Goal: Task Accomplishment & Management: Complete application form

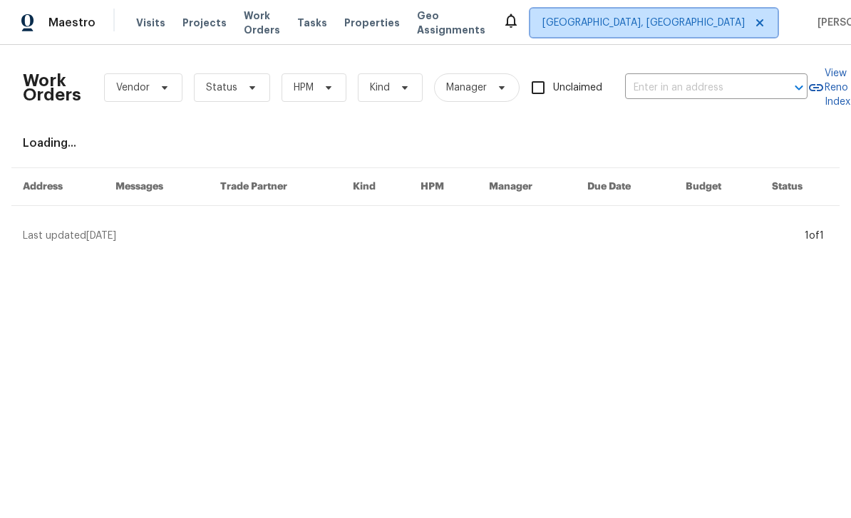
click at [671, 19] on span "[GEOGRAPHIC_DATA], [GEOGRAPHIC_DATA]" at bounding box center [643, 23] width 202 height 14
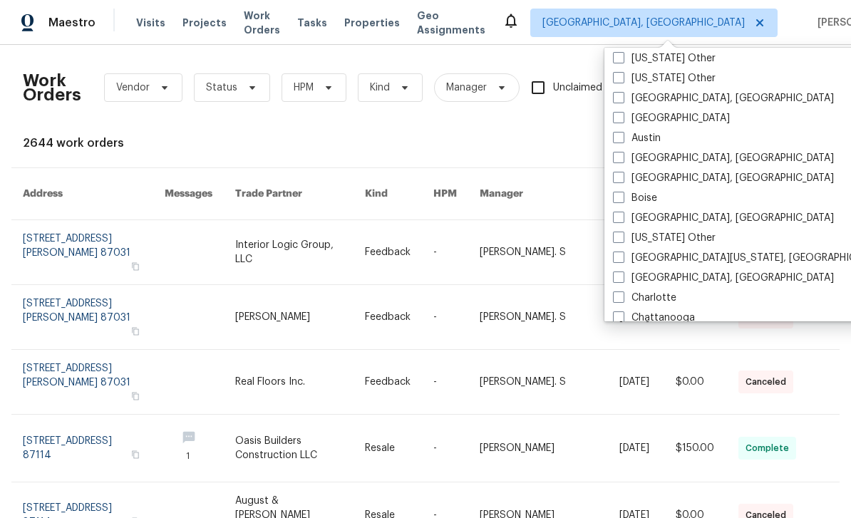
scroll to position [80, 0]
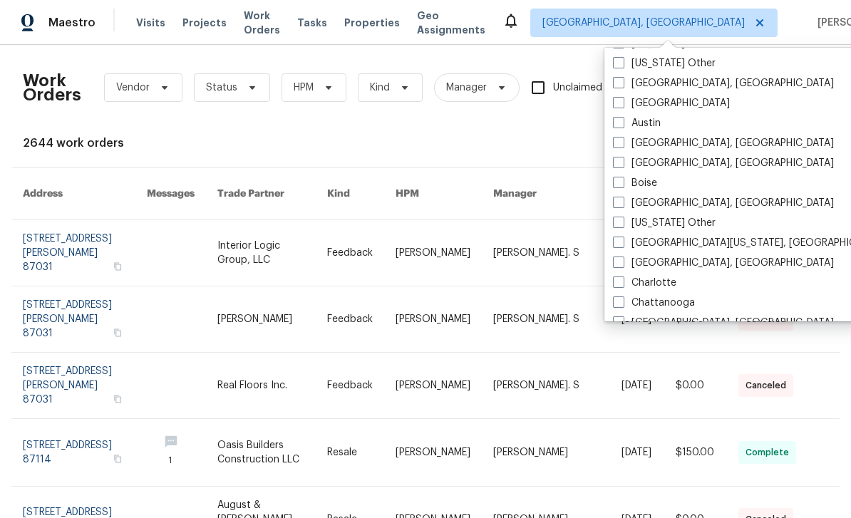
click at [640, 108] on label "[GEOGRAPHIC_DATA]" at bounding box center [671, 103] width 117 height 14
click at [622, 105] on input "[GEOGRAPHIC_DATA]" at bounding box center [617, 100] width 9 height 9
checkbox input "true"
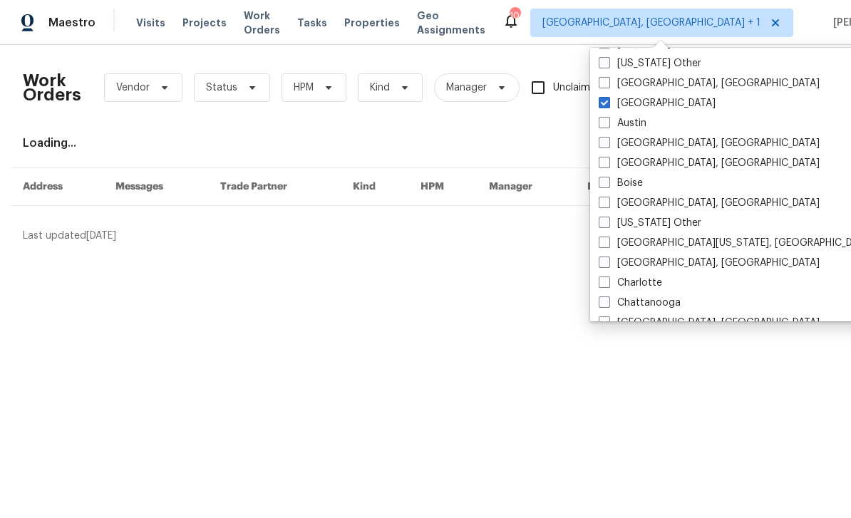
click at [767, 148] on div "Loading..." at bounding box center [425, 143] width 805 height 14
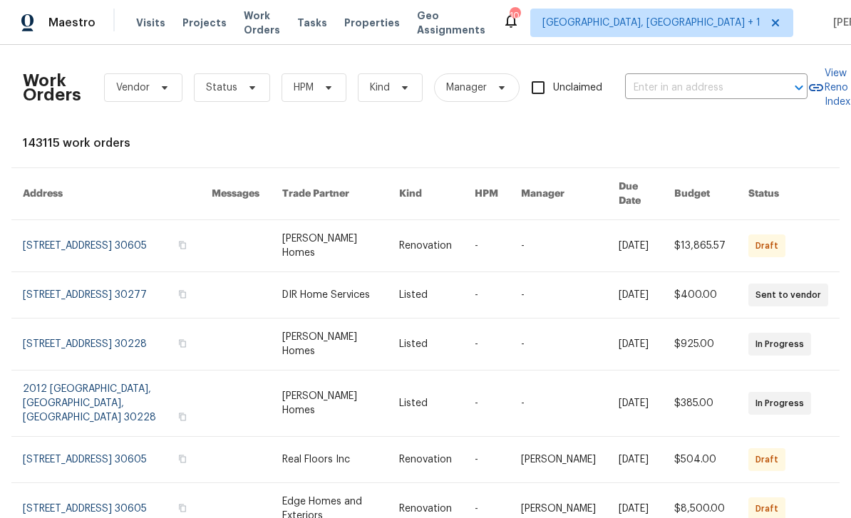
click at [742, 91] on input "text" at bounding box center [696, 88] width 143 height 22
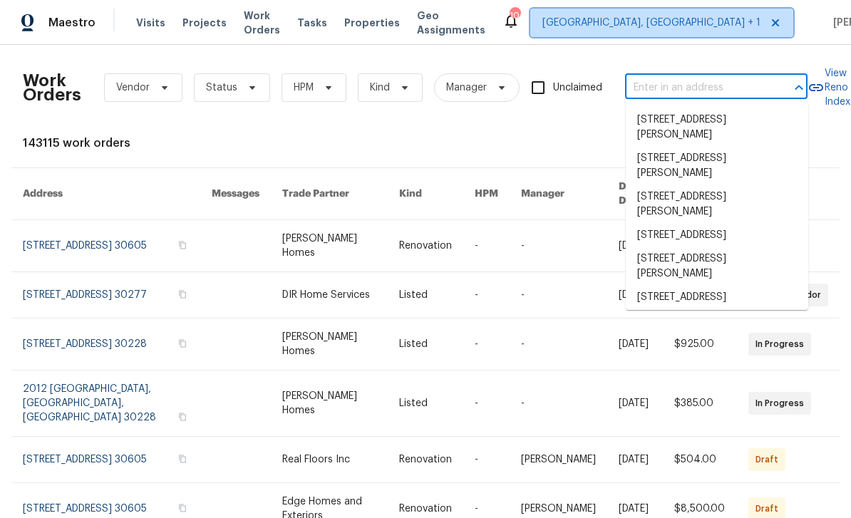
click at [668, 25] on span "Albuquerque, NM + 1" at bounding box center [651, 23] width 218 height 14
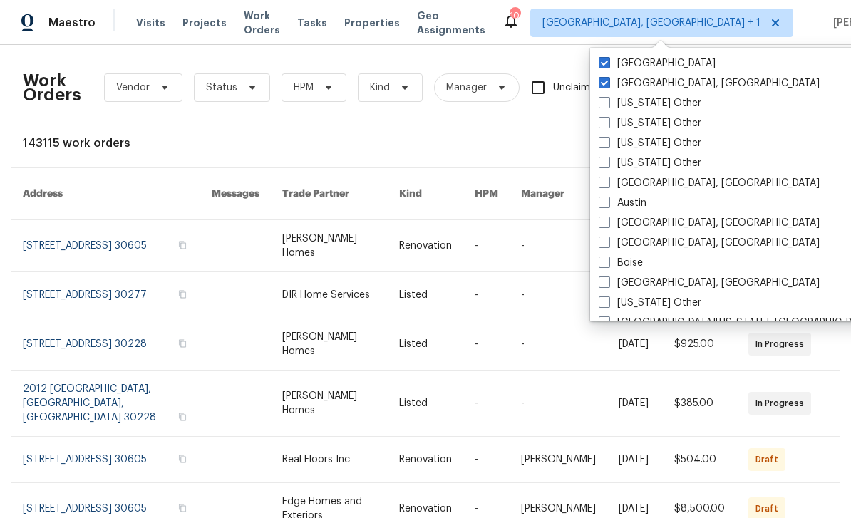
click at [656, 86] on label "Albuquerque, NM" at bounding box center [709, 83] width 221 height 14
click at [608, 86] on input "Albuquerque, NM" at bounding box center [603, 80] width 9 height 9
checkbox input "false"
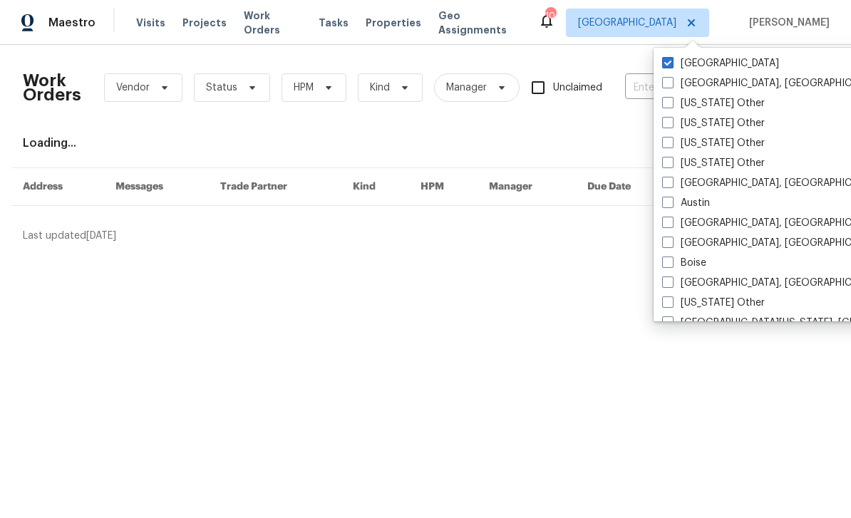
click at [627, 131] on div "Work Orders Vendor Status HPM Kind Manager Unclaimed ​ View Reno Index Loading.…" at bounding box center [425, 149] width 805 height 187
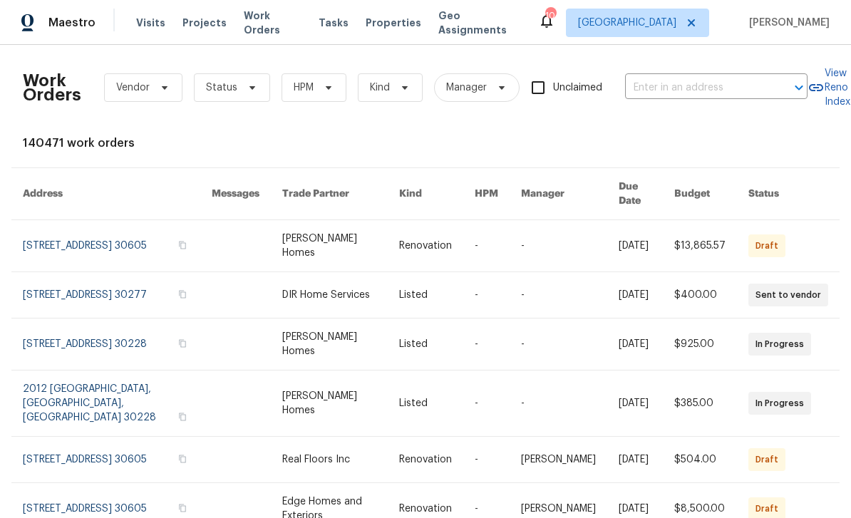
click at [661, 94] on input "text" at bounding box center [696, 88] width 143 height 22
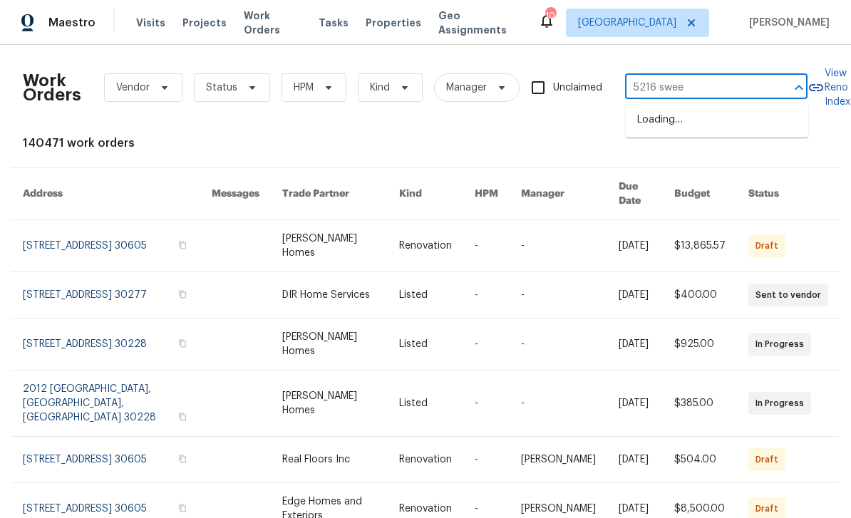
type input "5216 sweet"
click at [736, 124] on li "[STREET_ADDRESS]" at bounding box center [717, 120] width 182 height 24
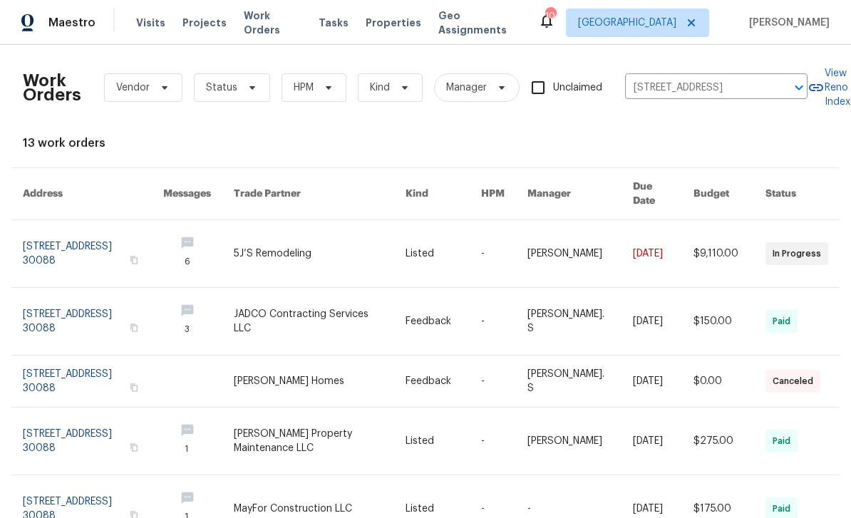
click at [56, 245] on link at bounding box center [93, 253] width 140 height 67
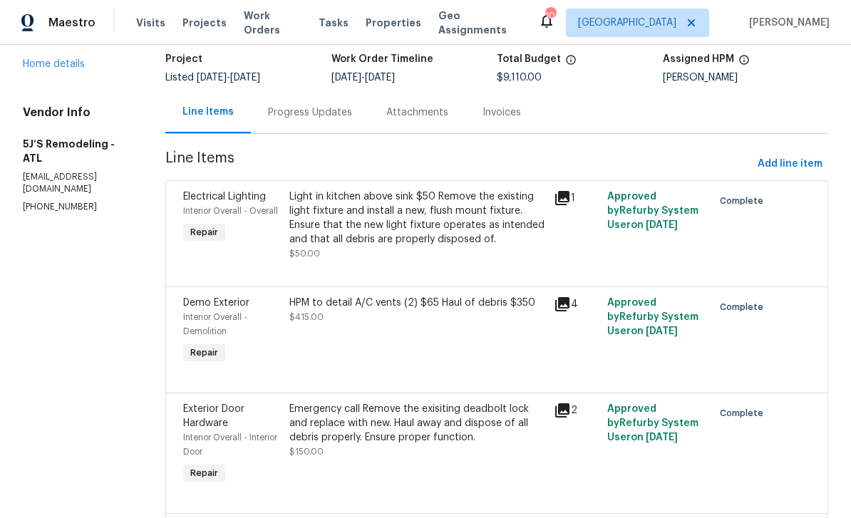
scroll to position [11, 0]
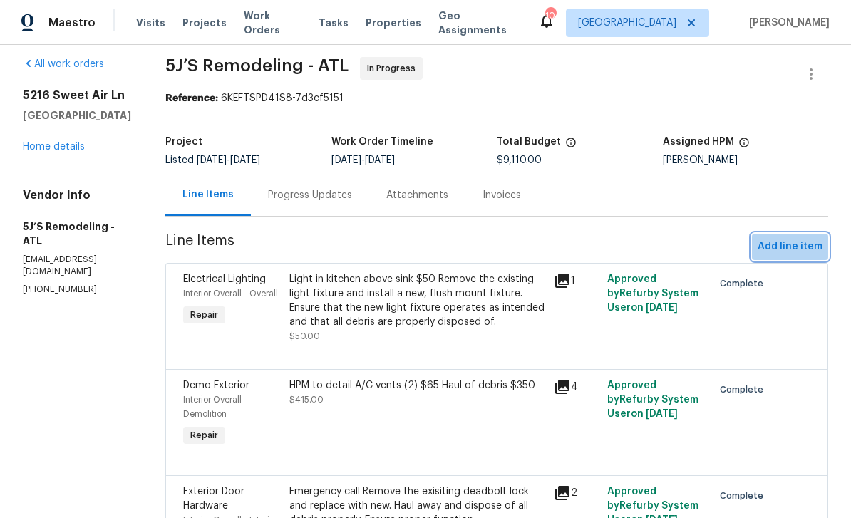
click at [799, 252] on span "Add line item" at bounding box center [790, 247] width 65 height 18
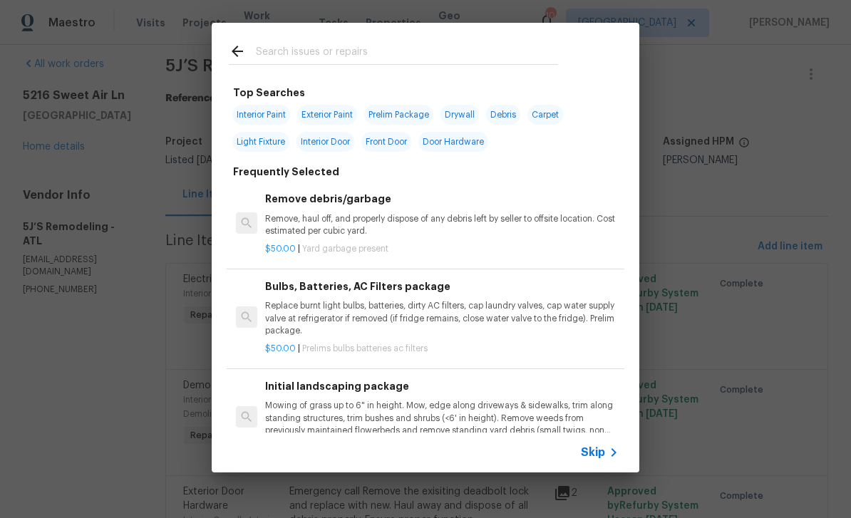
click at [508, 49] on input "text" at bounding box center [407, 53] width 302 height 21
click at [599, 455] on span "Skip" at bounding box center [593, 452] width 24 height 14
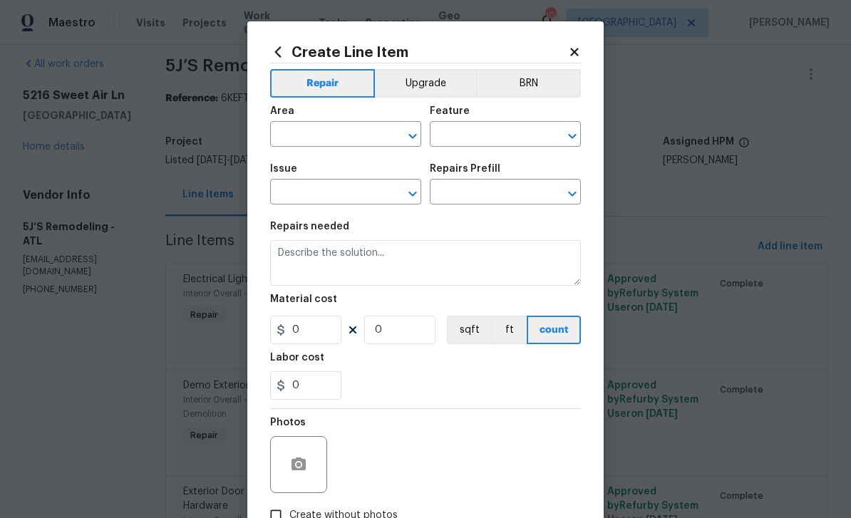
click at [378, 138] on input "text" at bounding box center [325, 136] width 111 height 22
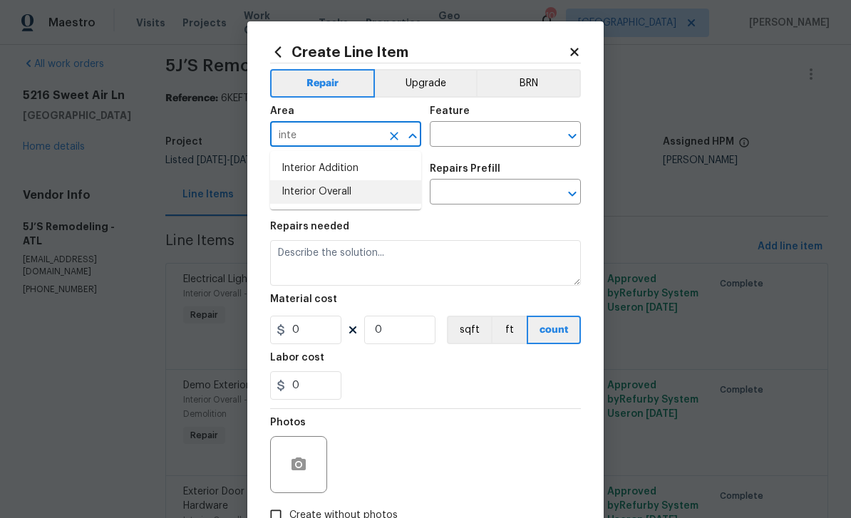
click at [374, 195] on li "Interior Overall" at bounding box center [345, 192] width 151 height 24
type input "Interior Overall"
click at [496, 130] on input "text" at bounding box center [485, 136] width 111 height 22
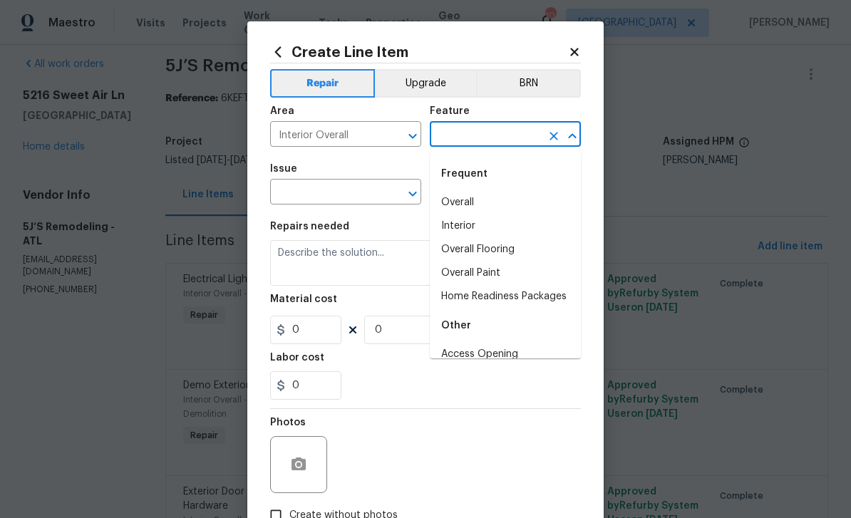
click at [510, 198] on li "Overall" at bounding box center [505, 203] width 151 height 24
type input "Overall"
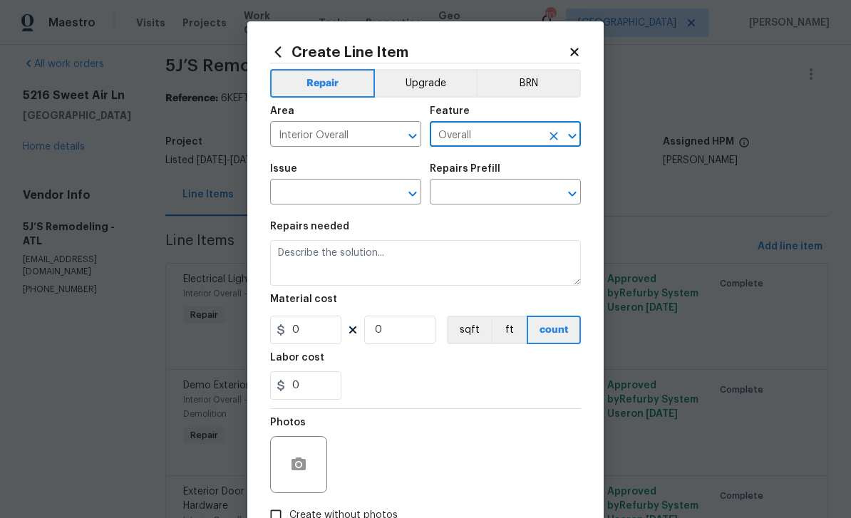
click at [369, 191] on input "text" at bounding box center [325, 193] width 111 height 22
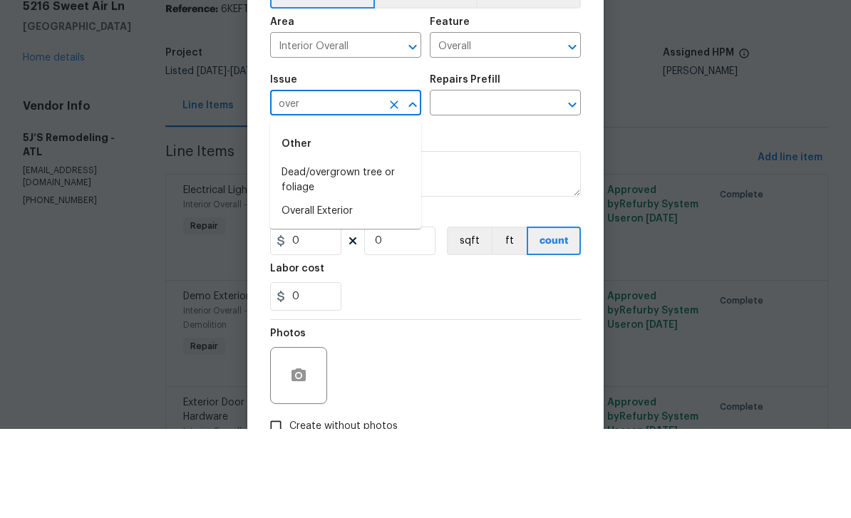
click at [383, 289] on li "Overall Exterior" at bounding box center [345, 301] width 151 height 24
type input "Overall Exterior"
click at [490, 182] on input "text" at bounding box center [485, 193] width 111 height 22
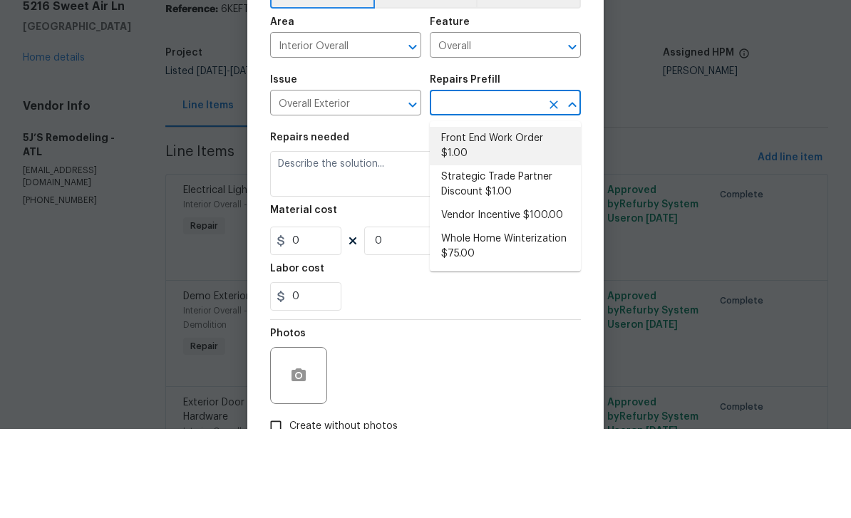
click at [525, 216] on li "Front End Work Order $1.00" at bounding box center [505, 235] width 151 height 38
type input "Front End Work Order $1.00"
type textarea "Placeholder line item for the creation of front end work orders."
type input "1"
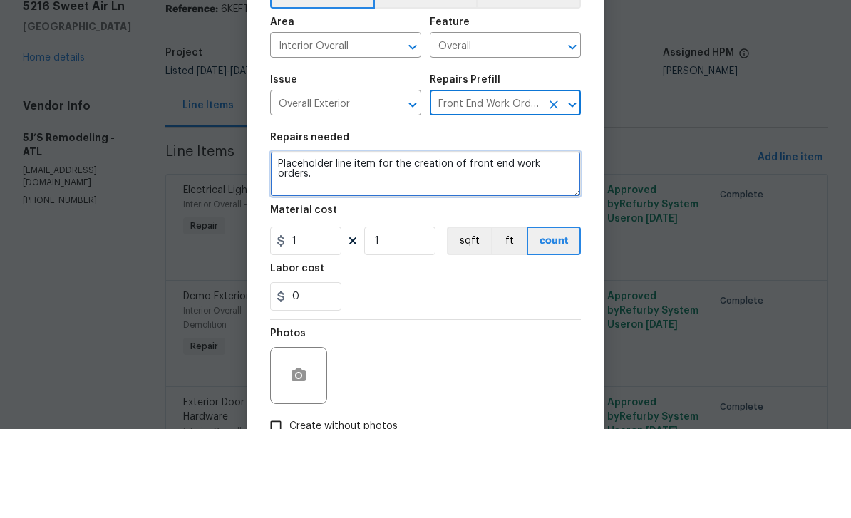
click at [453, 240] on textarea "Placeholder line item for the creation of front end work orders." at bounding box center [425, 263] width 311 height 46
click at [573, 240] on textarea "Placeholder line item for the creation of front end work orders." at bounding box center [425, 263] width 311 height 46
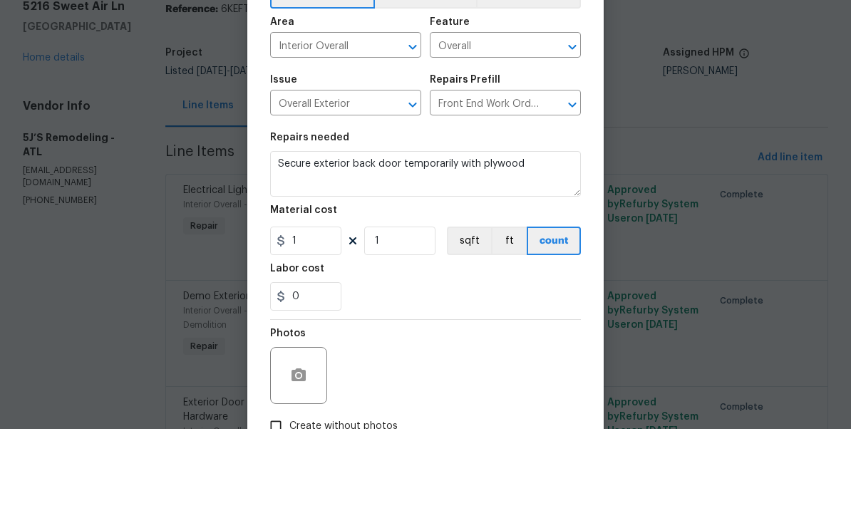
scroll to position [46, 0]
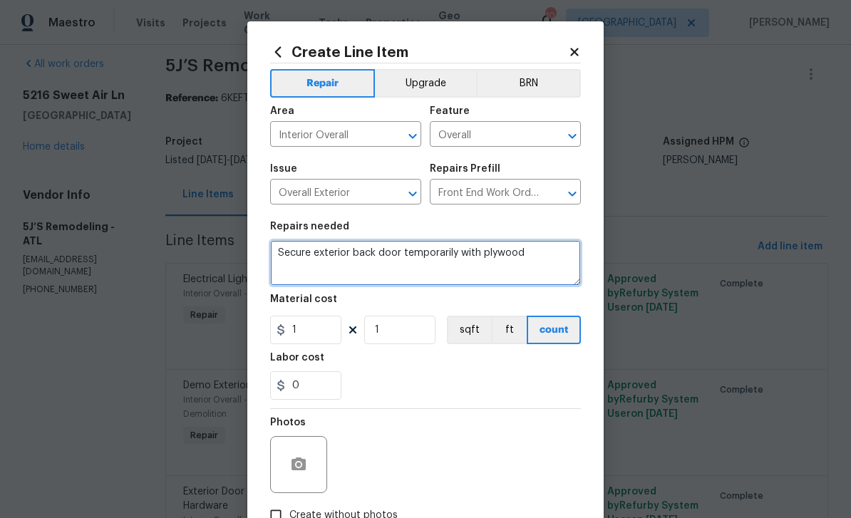
type textarea "Secure exterior back door temporarily with plywood"
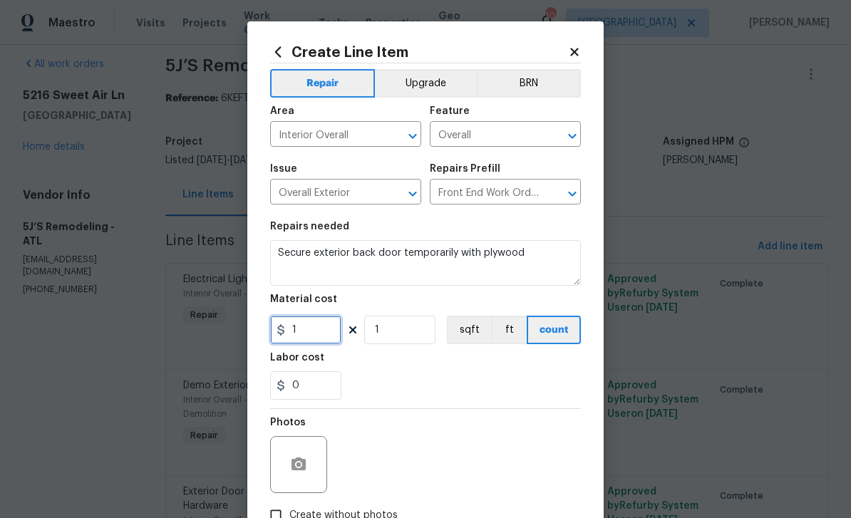
click at [324, 339] on input "1" at bounding box center [305, 330] width 71 height 29
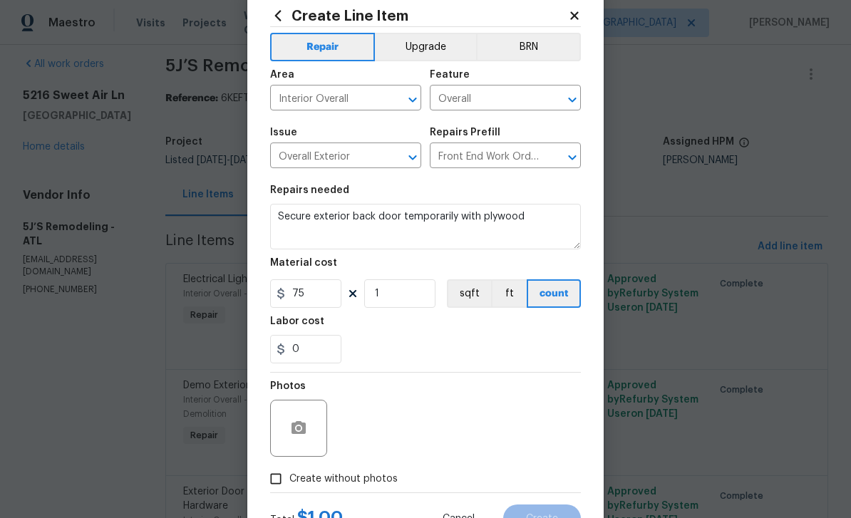
scroll to position [62, 0]
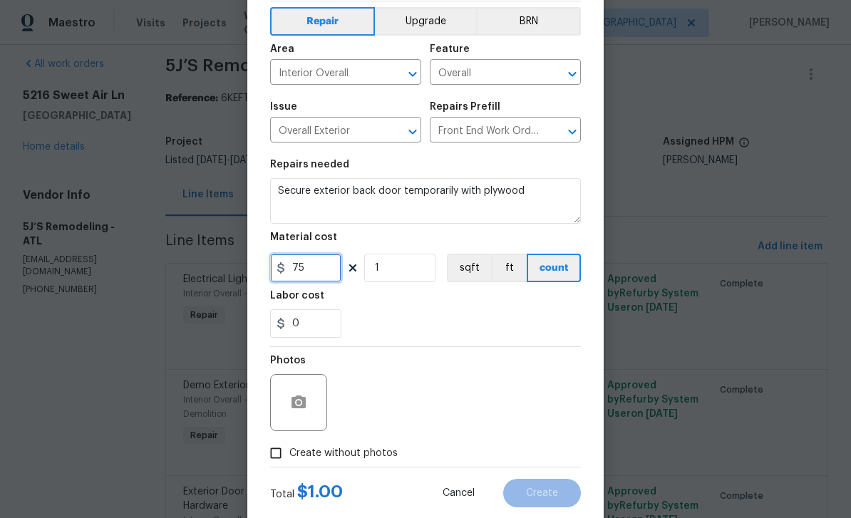
type input "75"
click at [276, 460] on input "Create without photos" at bounding box center [275, 453] width 27 height 27
checkbox input "true"
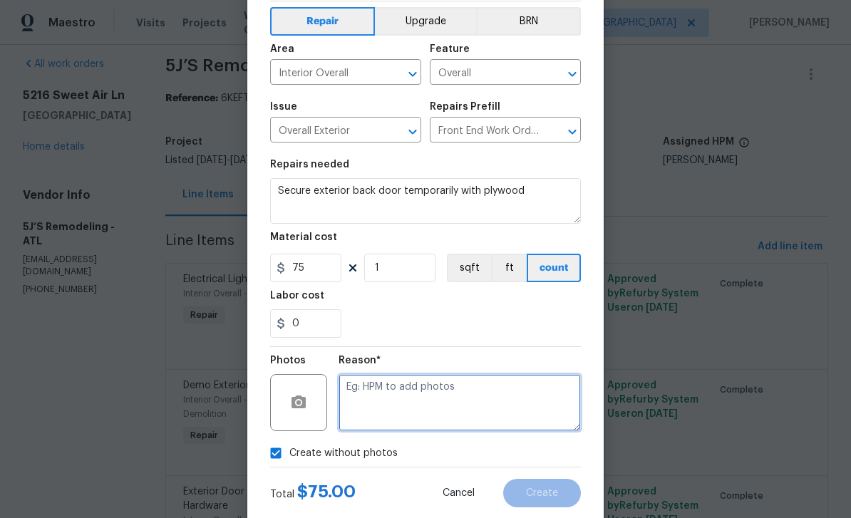
click at [515, 411] on textarea at bounding box center [460, 402] width 242 height 57
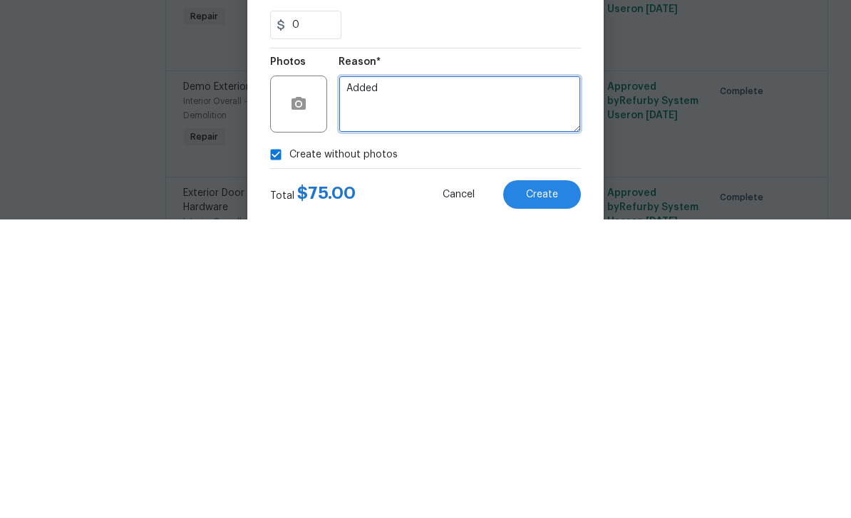
type textarea "Added"
click at [540, 488] on span "Create" at bounding box center [542, 493] width 32 height 11
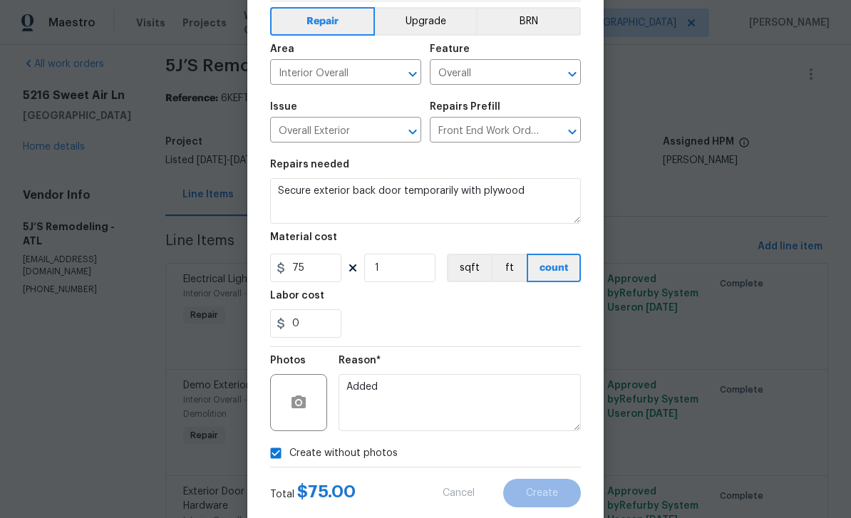
type input "0"
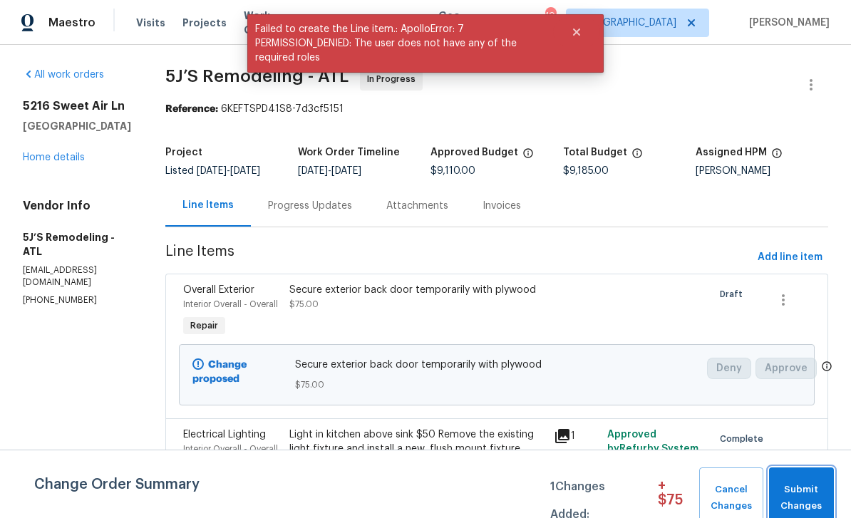
click at [811, 491] on span "Submit Changes" at bounding box center [801, 498] width 51 height 33
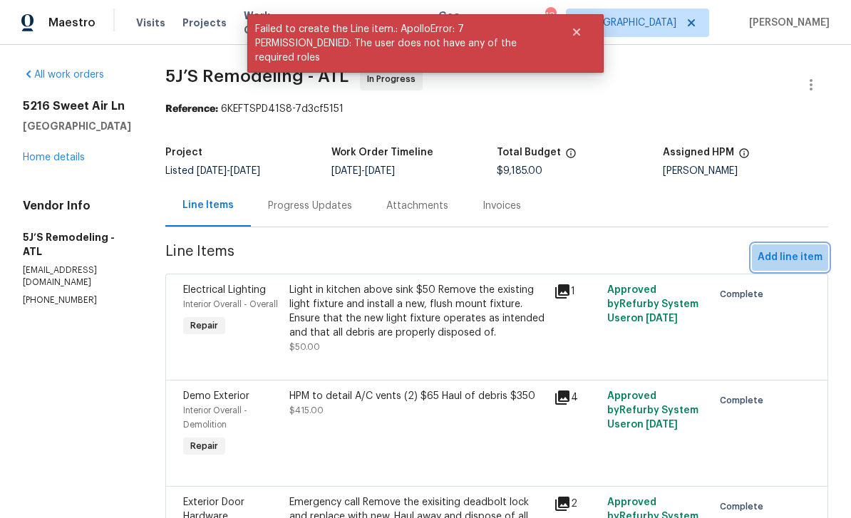
click at [808, 264] on span "Add line item" at bounding box center [790, 258] width 65 height 18
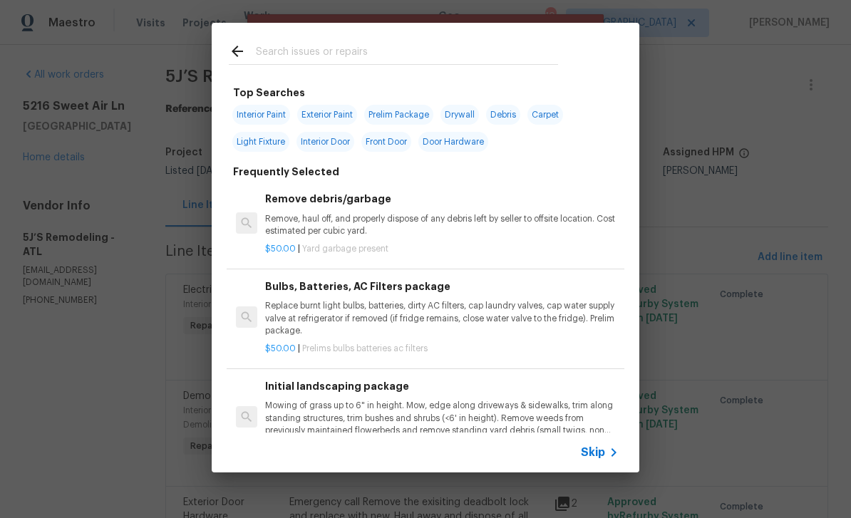
click at [602, 447] on span "Skip" at bounding box center [593, 452] width 24 height 14
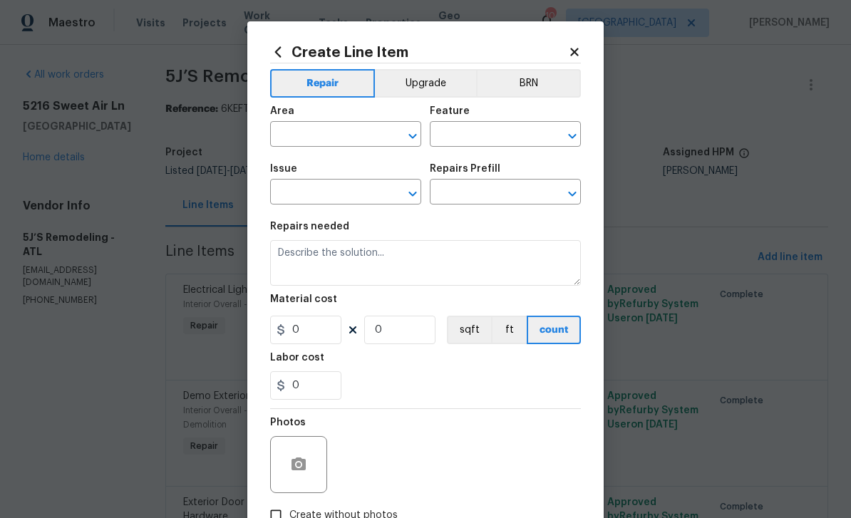
click at [366, 135] on input "text" at bounding box center [325, 136] width 111 height 22
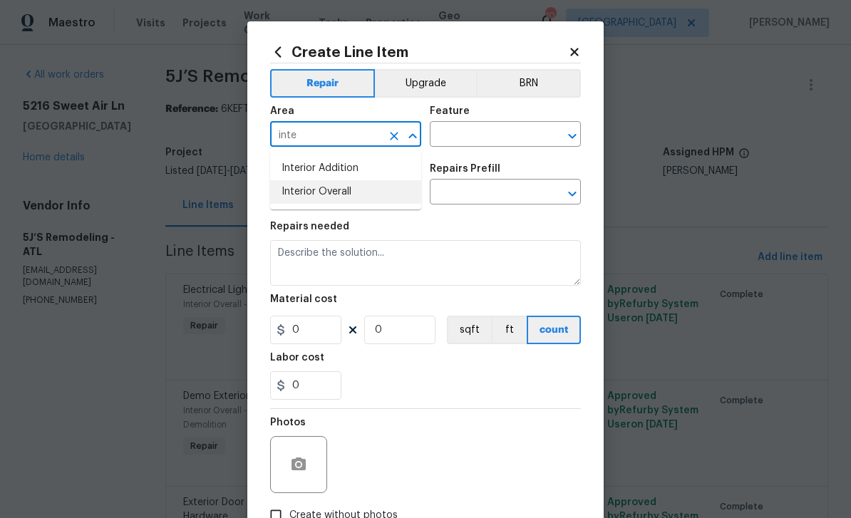
click at [365, 195] on li "Interior Overall" at bounding box center [345, 192] width 151 height 24
type input "Interior Overall"
click at [504, 135] on input "text" at bounding box center [485, 136] width 111 height 22
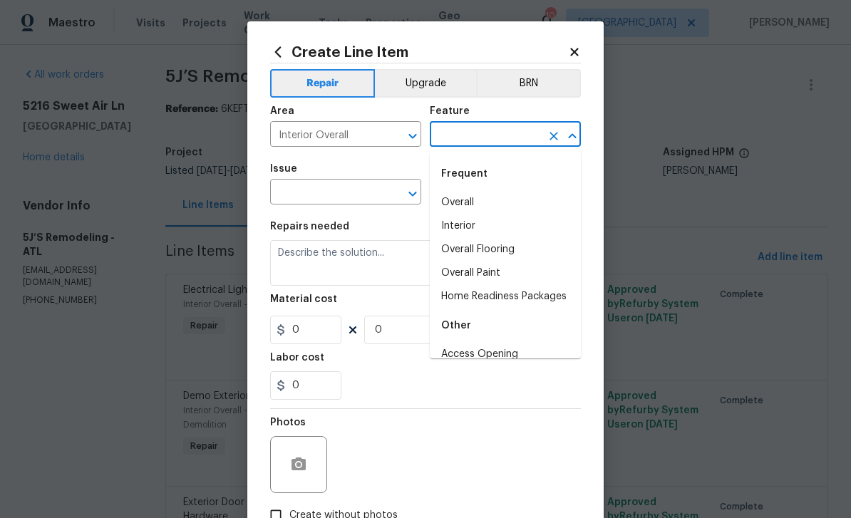
click at [488, 203] on li "Overall" at bounding box center [505, 203] width 151 height 24
type input "Overall"
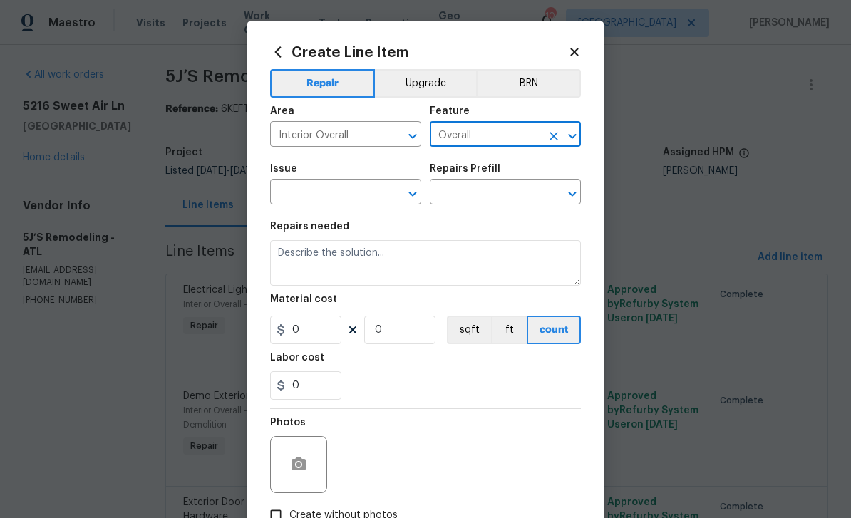
click at [366, 191] on input "text" at bounding box center [325, 193] width 111 height 22
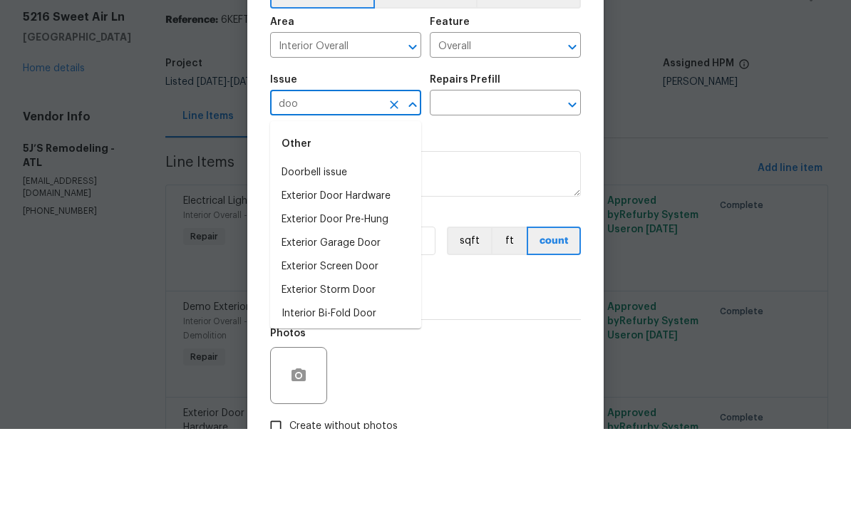
scroll to position [46, 0]
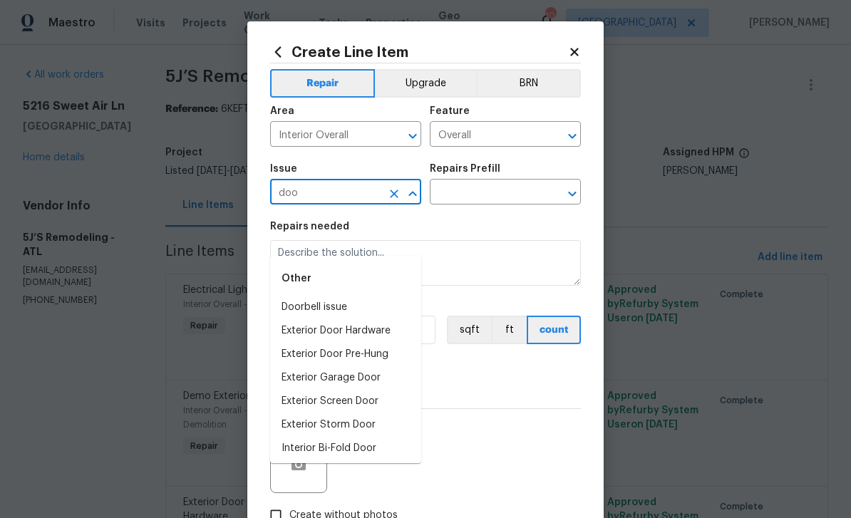
click at [388, 319] on li "Exterior Door Hardware" at bounding box center [345, 331] width 151 height 24
type input "Exterior Door Hardware"
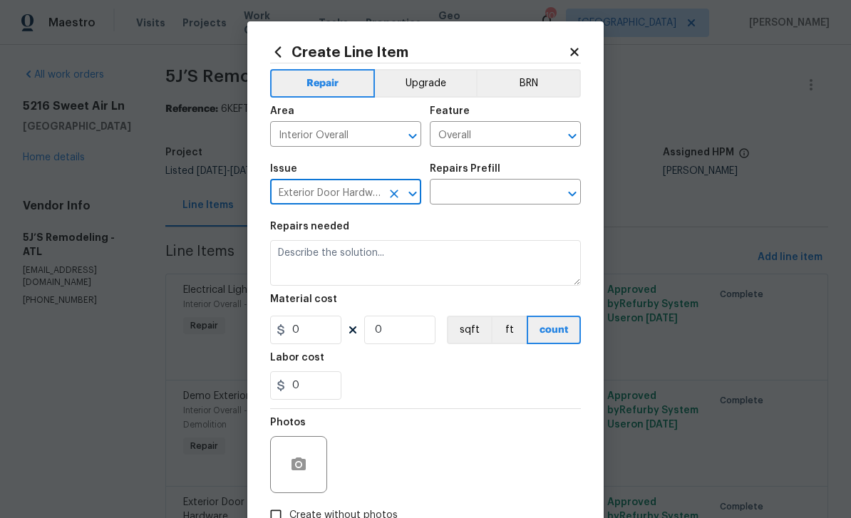
click at [501, 190] on input "text" at bounding box center [485, 193] width 111 height 22
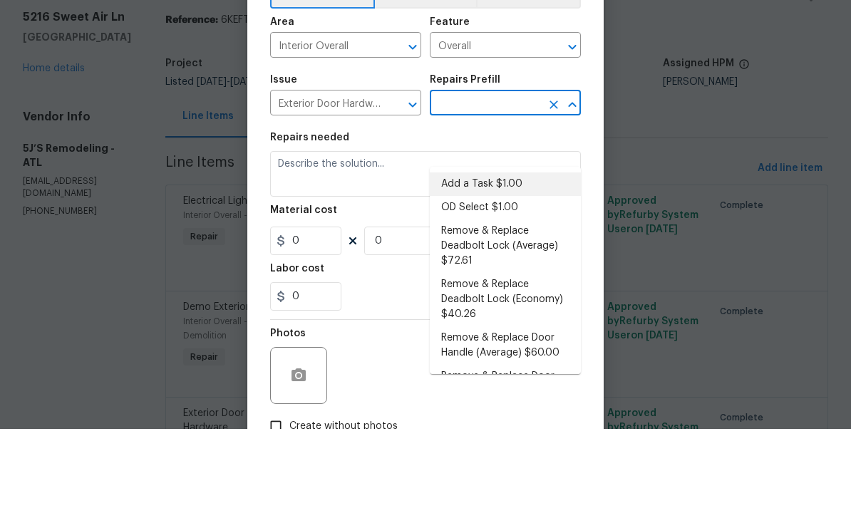
click at [532, 262] on li "Add a Task $1.00" at bounding box center [505, 274] width 151 height 24
type input "Add a Task $1.00"
type input "Interior Door"
type textarea "HPM to detail"
type input "1"
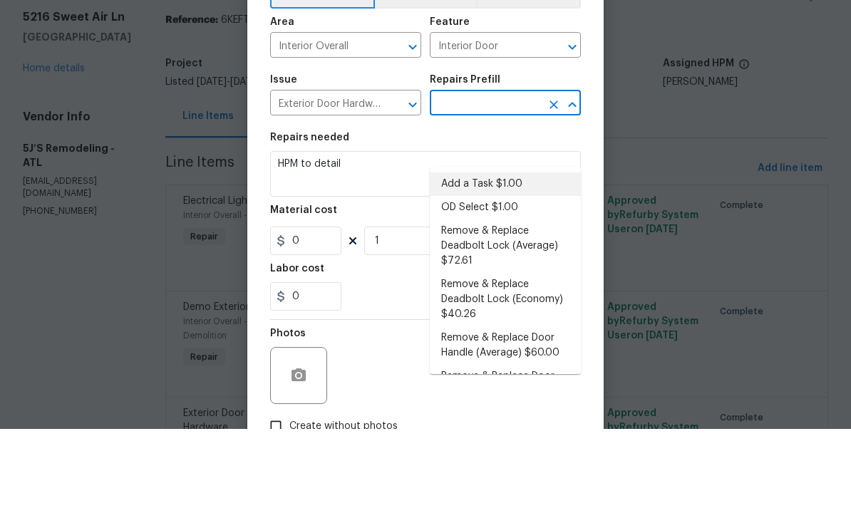
type input "Add a Task $1.00"
type input "1"
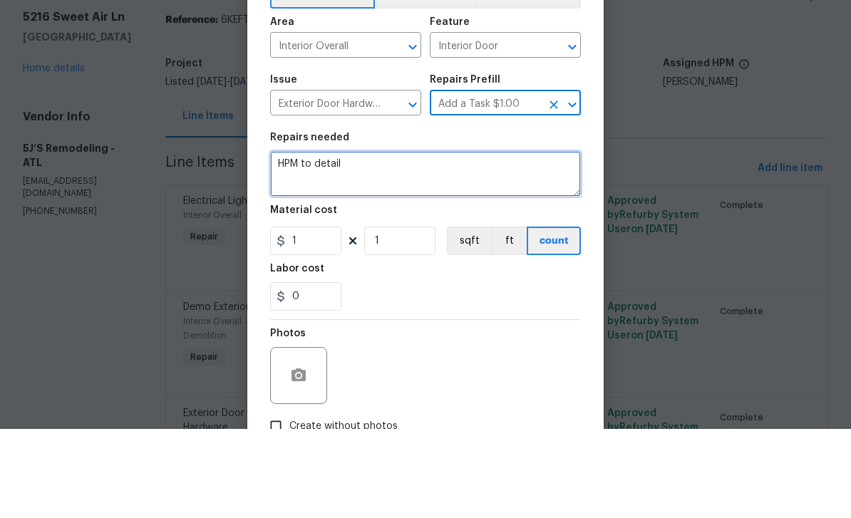
click at [415, 240] on textarea "HPM to detail" at bounding box center [425, 263] width 311 height 46
click at [414, 240] on textarea "HPM to detail" at bounding box center [425, 263] width 311 height 46
click at [403, 240] on textarea "HPM to detail" at bounding box center [425, 263] width 311 height 46
click at [369, 240] on textarea "HPM to detail" at bounding box center [425, 263] width 311 height 46
click at [358, 240] on textarea "HPM to detail" at bounding box center [425, 263] width 311 height 46
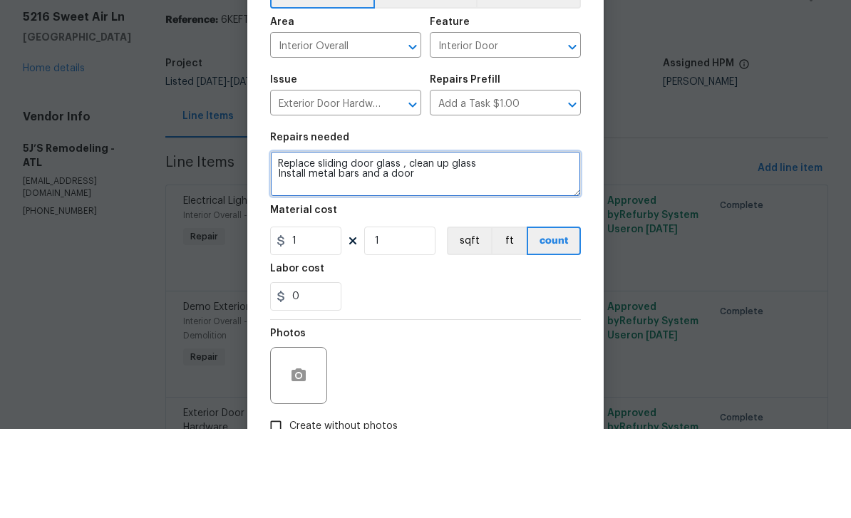
click at [385, 240] on textarea "Replace sliding door glass , clean up glass Install metal bars and a door" at bounding box center [425, 263] width 311 height 46
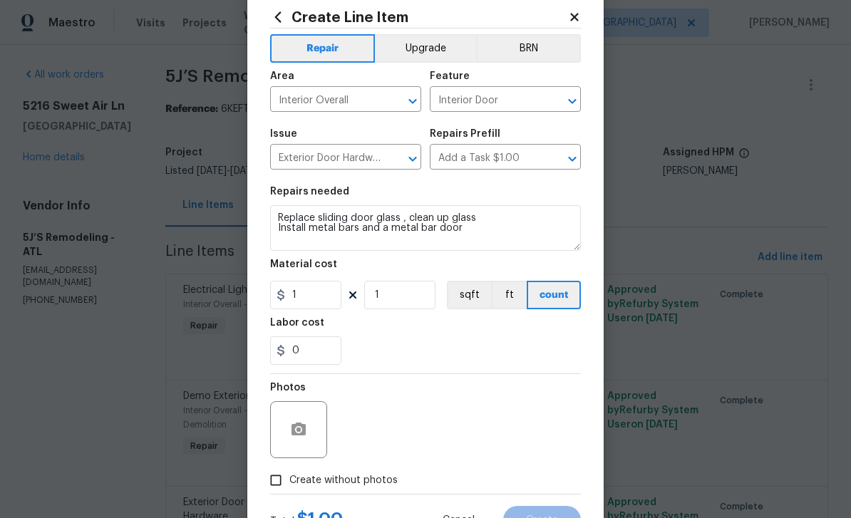
scroll to position [36, 0]
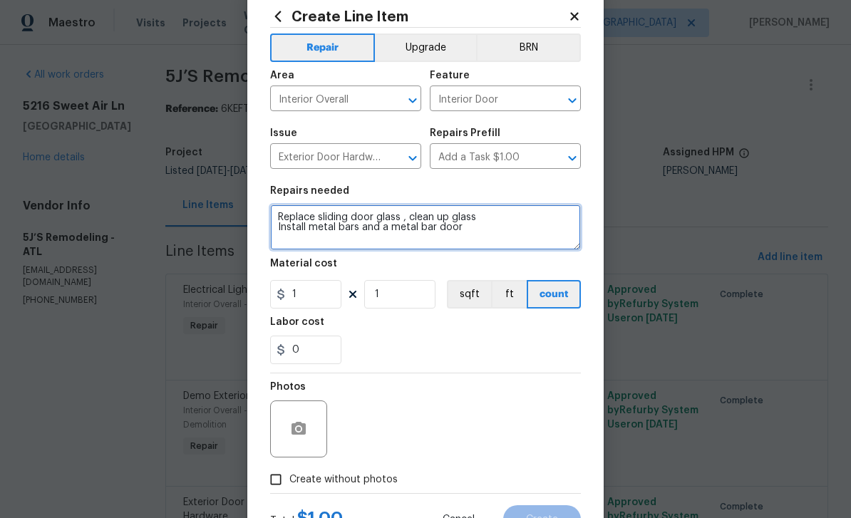
type textarea "Replace sliding door glass , clean up glass Install metal bars and a metal bar …"
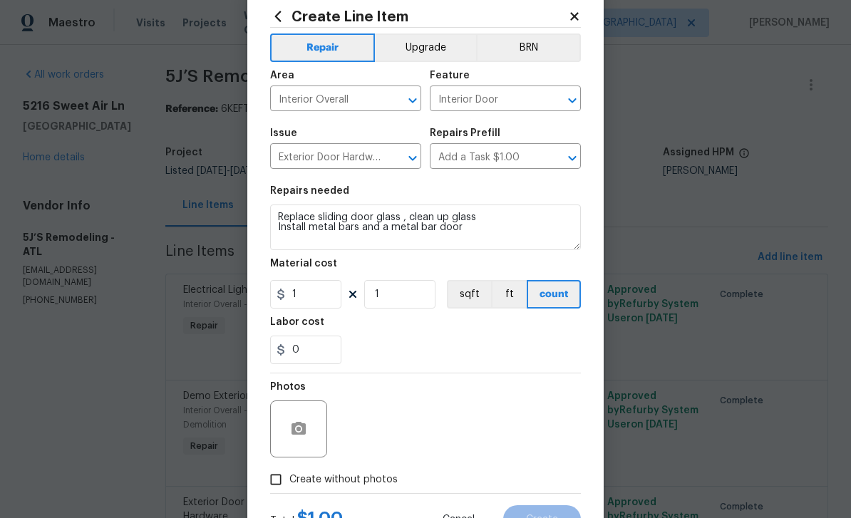
click at [278, 481] on input "Create without photos" at bounding box center [275, 479] width 27 height 27
checkbox input "true"
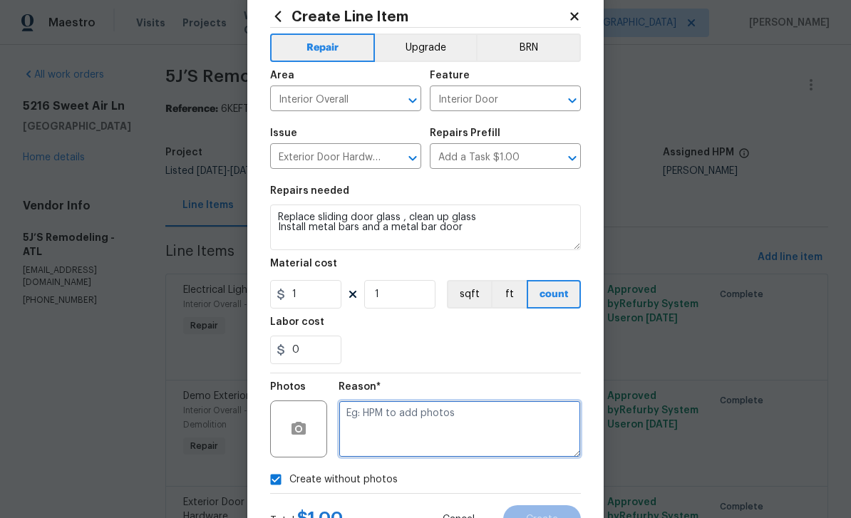
click at [385, 441] on textarea at bounding box center [460, 429] width 242 height 57
type textarea "Added"
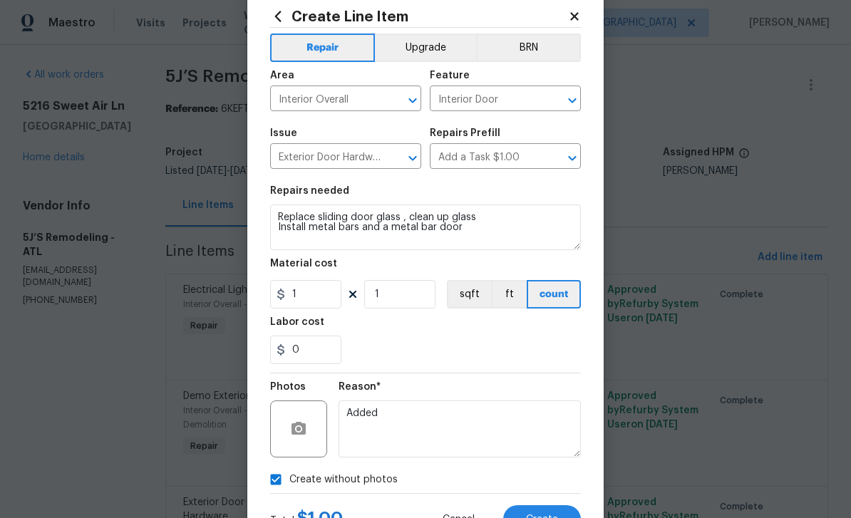
click at [569, 510] on button "Create" at bounding box center [542, 519] width 78 height 29
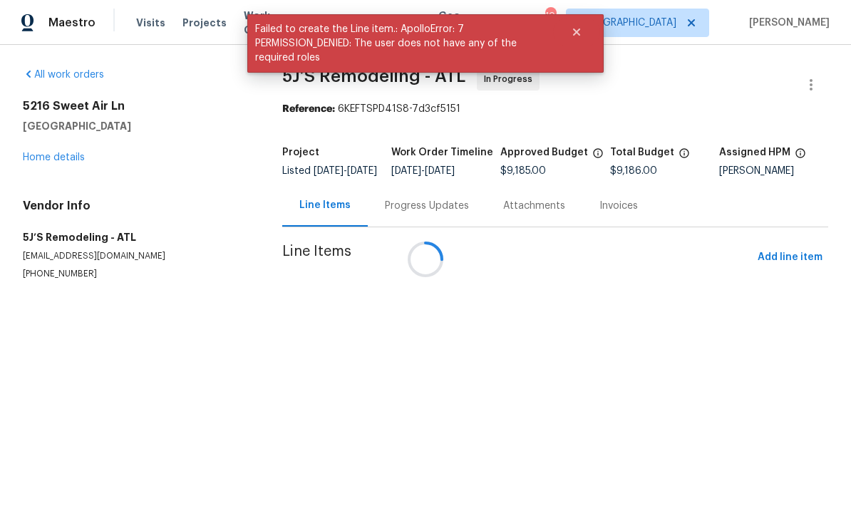
scroll to position [0, 0]
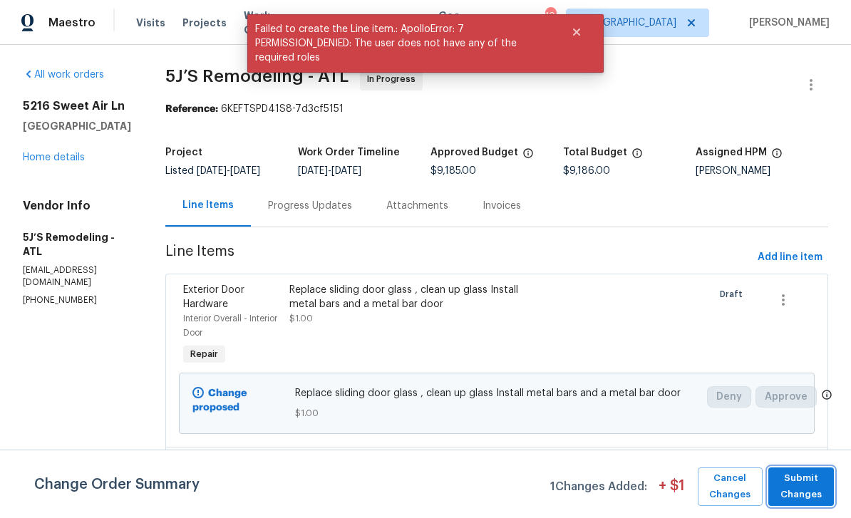
click at [810, 482] on span "Submit Changes" at bounding box center [800, 486] width 51 height 33
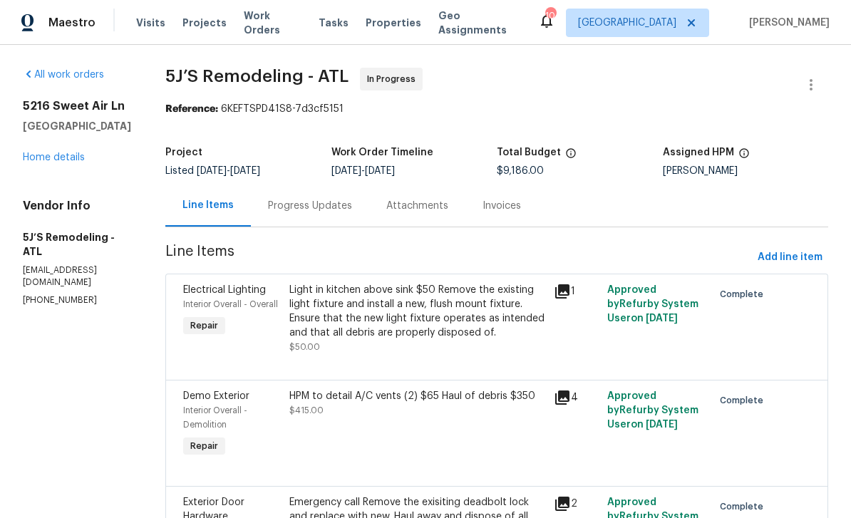
click at [38, 155] on div "[STREET_ADDRESS][PERSON_NAME] Home details" at bounding box center [77, 132] width 108 height 66
click at [46, 163] on link "Home details" at bounding box center [54, 158] width 62 height 10
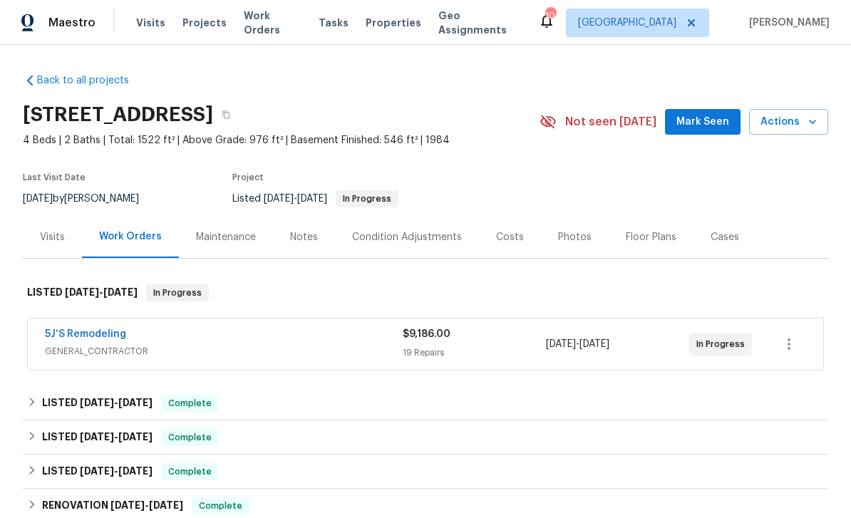
click at [297, 247] on div "Notes" at bounding box center [304, 237] width 62 height 42
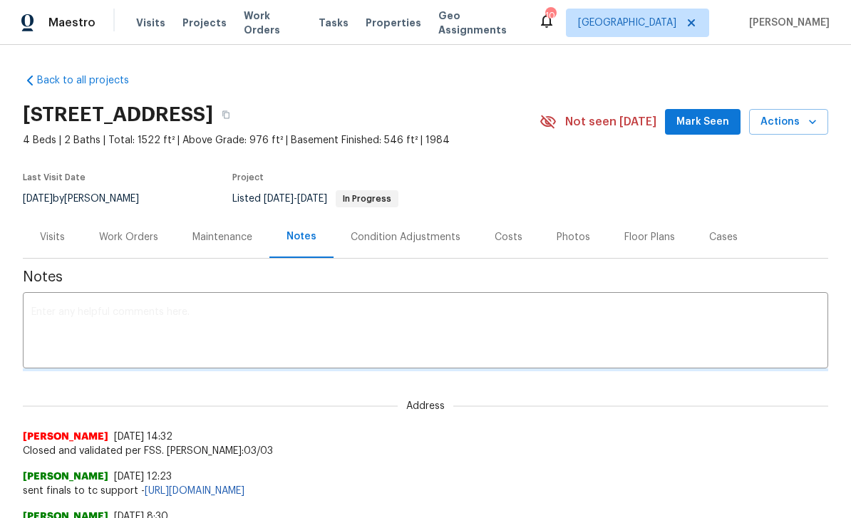
click at [627, 326] on textarea at bounding box center [425, 332] width 788 height 50
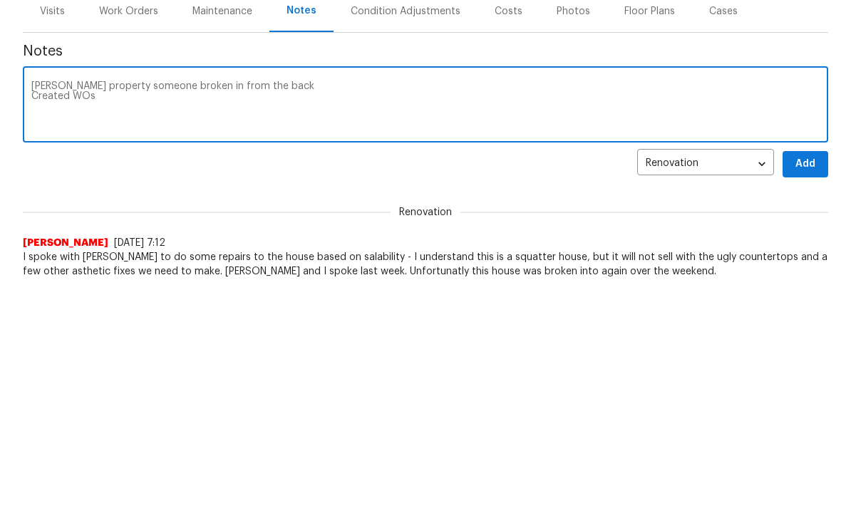
type textarea "[PERSON_NAME] property someone broken in from the back Created WOs"
click at [807, 381] on span "Add" at bounding box center [805, 390] width 23 height 18
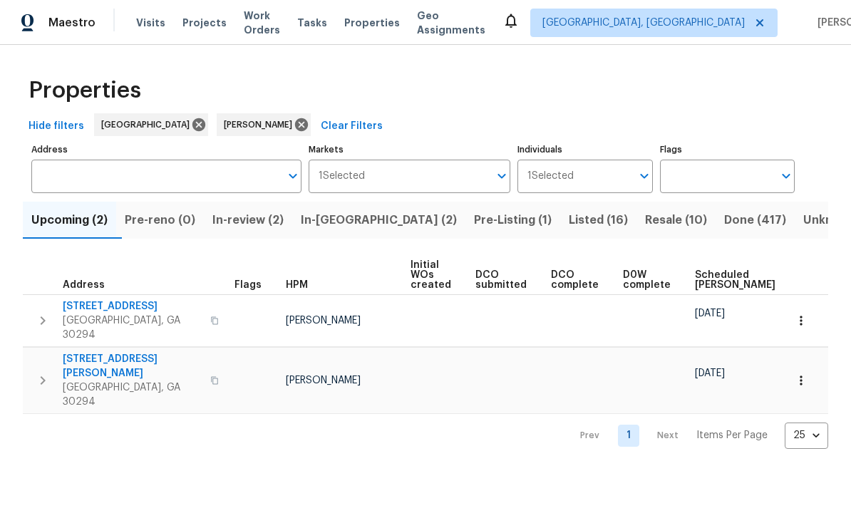
click at [160, 226] on span "Pre-reno (0)" at bounding box center [160, 220] width 71 height 20
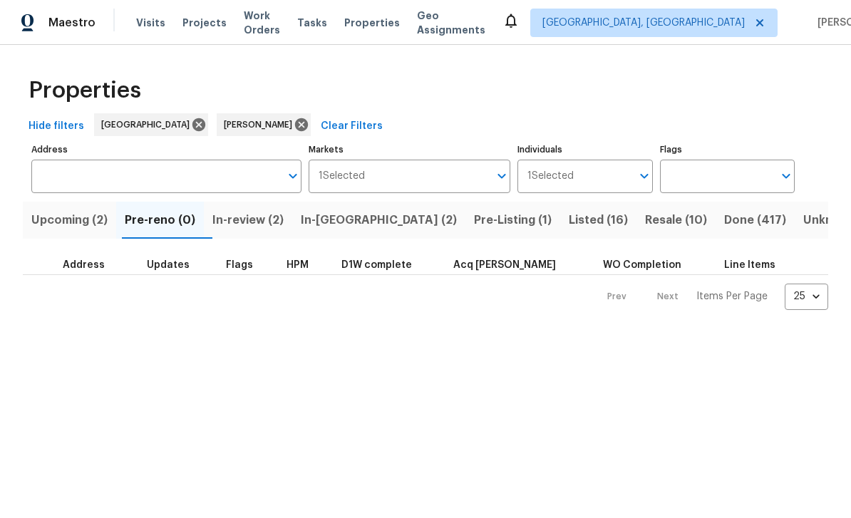
click at [280, 222] on span "In-review (2)" at bounding box center [247, 220] width 71 height 20
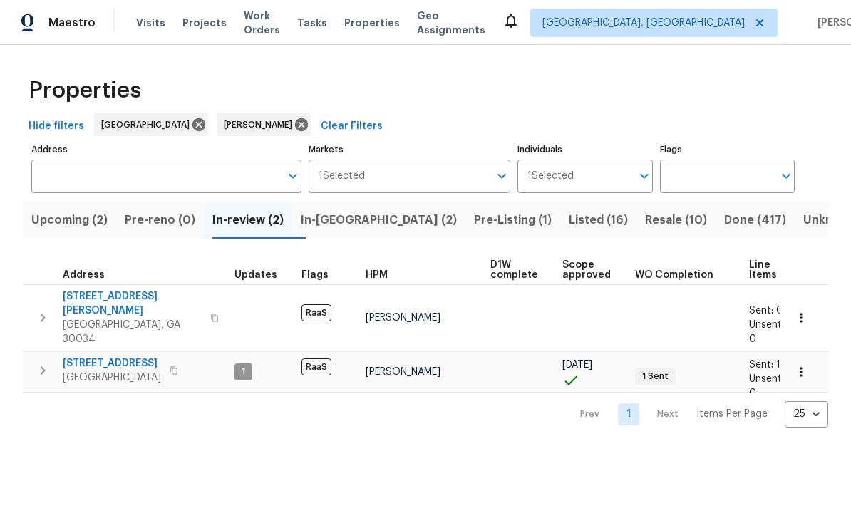
click at [90, 356] on span "5130 Cornwallis Ct" at bounding box center [112, 363] width 98 height 14
